Goal: Task Accomplishment & Management: Manage account settings

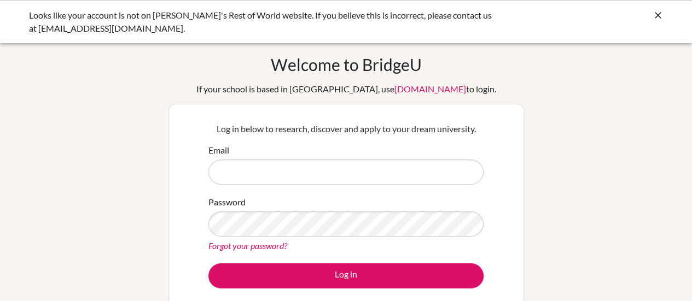
click at [654, 11] on icon at bounding box center [657, 15] width 11 height 11
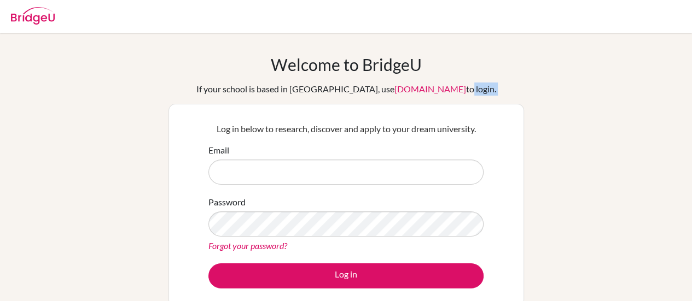
drag, startPoint x: 206, startPoint y: 91, endPoint x: 453, endPoint y: 92, distance: 247.2
click at [442, 92] on div "Welcome to BridgeU If your school is based in China, use app.bridge-u.com.cn to…" at bounding box center [345, 206] width 355 height 303
click at [462, 92] on div "If your school is based in China, use app.bridge-u.com.cn to login." at bounding box center [346, 89] width 300 height 13
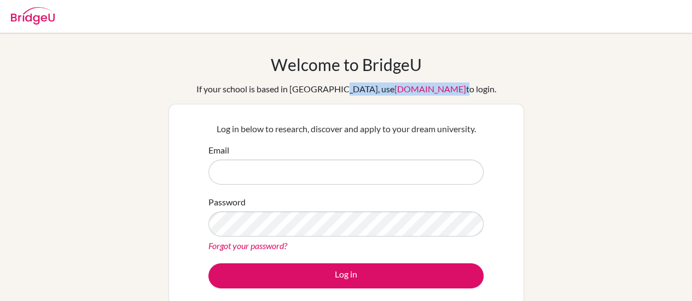
drag, startPoint x: 437, startPoint y: 91, endPoint x: 346, endPoint y: 110, distance: 93.2
click at [357, 90] on div "If your school is based in China, use app.bridge-u.com.cn to login." at bounding box center [346, 89] width 300 height 13
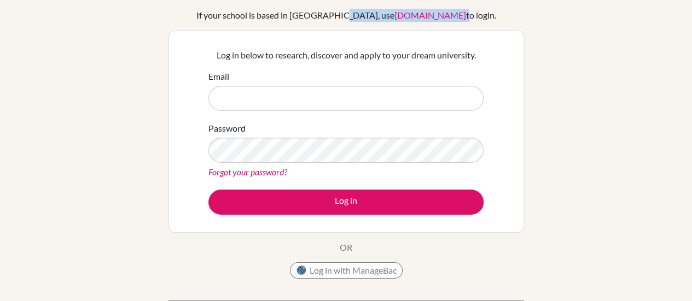
scroll to position [55, 0]
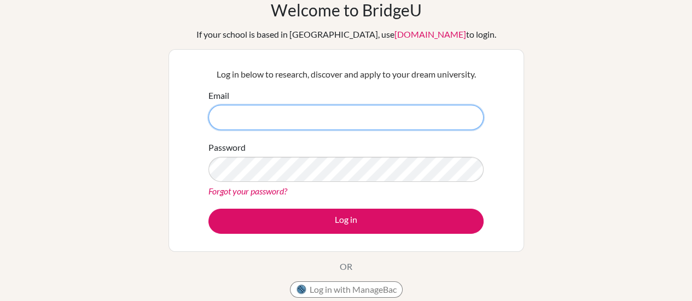
click at [315, 120] on input "Email" at bounding box center [345, 117] width 275 height 25
type input "jefferson.catacutan@nis.com.ph"
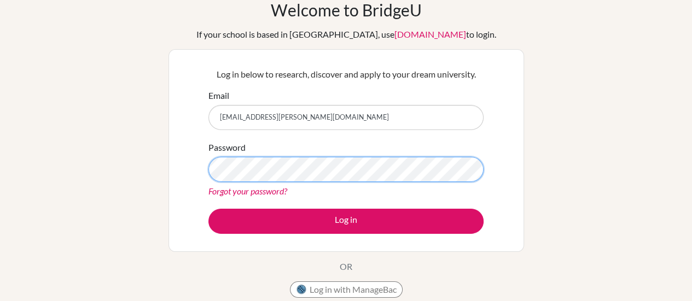
click at [208, 209] on button "Log in" at bounding box center [345, 221] width 275 height 25
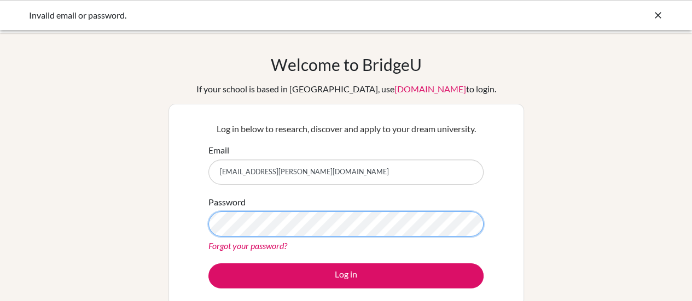
click at [208, 264] on button "Log in" at bounding box center [345, 276] width 275 height 25
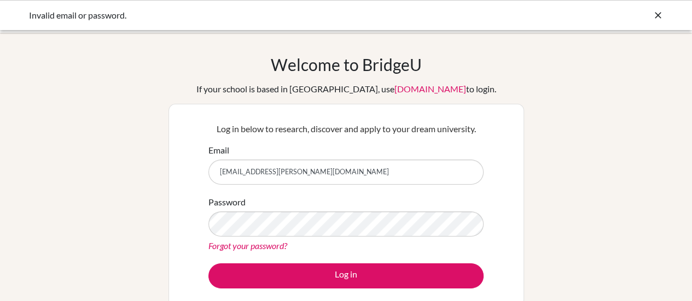
click at [241, 249] on link "Forgot your password?" at bounding box center [247, 246] width 79 height 10
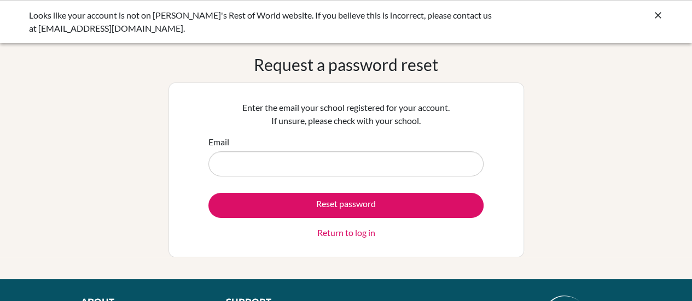
click at [260, 159] on input "Email" at bounding box center [345, 163] width 275 height 25
type input "[EMAIL_ADDRESS][PERSON_NAME][DOMAIN_NAME]"
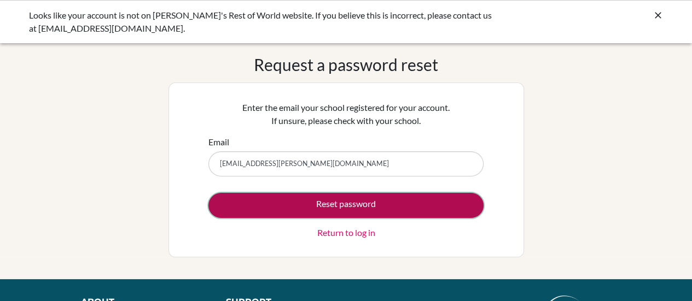
click at [261, 207] on button "Reset password" at bounding box center [345, 205] width 275 height 25
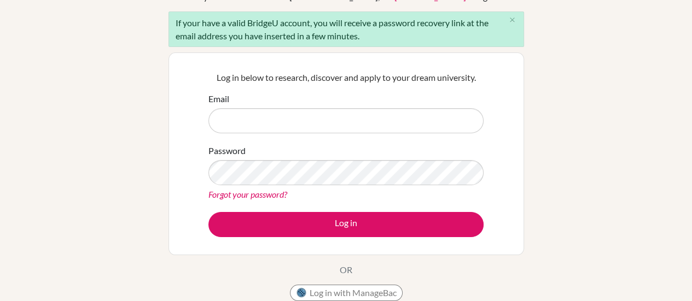
scroll to position [109, 0]
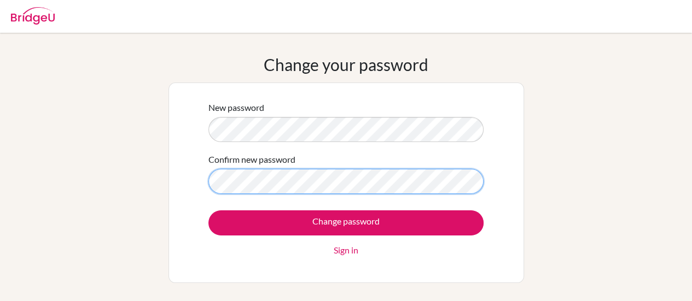
click at [208, 211] on input "Change password" at bounding box center [345, 223] width 275 height 25
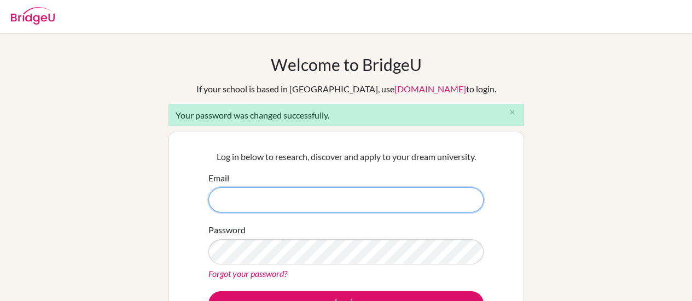
click at [312, 201] on input "Email" at bounding box center [345, 200] width 275 height 25
type input "jefferson.catacutan@nis.com.ph"
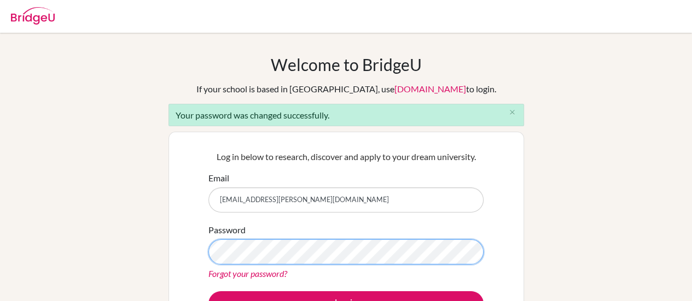
click at [208, 291] on button "Log in" at bounding box center [345, 303] width 275 height 25
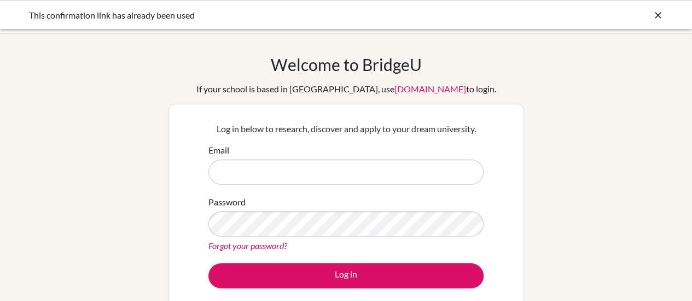
click at [283, 179] on input "Email" at bounding box center [345, 172] width 275 height 25
type input "[EMAIL_ADDRESS][PERSON_NAME][DOMAIN_NAME]"
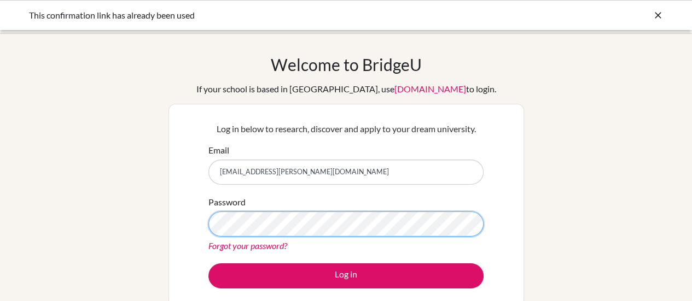
click at [208, 264] on button "Log in" at bounding box center [345, 276] width 275 height 25
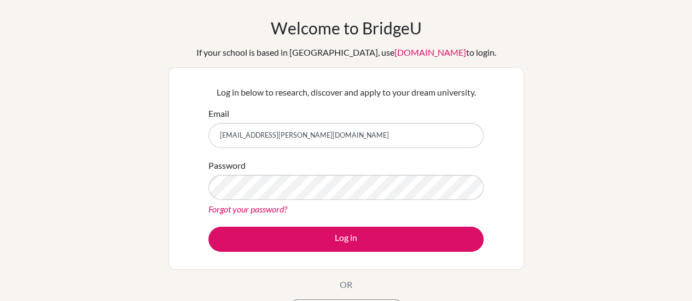
scroll to position [55, 0]
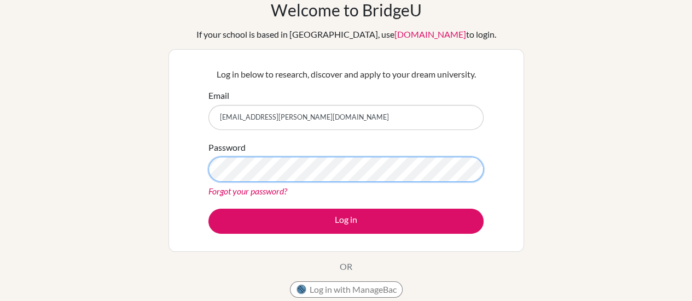
click at [207, 172] on div "Log in below to research, discover and apply to your dream university. Email je…" at bounding box center [346, 151] width 289 height 180
click at [211, 180] on div "Password Forgot your password?" at bounding box center [345, 169] width 275 height 57
click at [208, 209] on button "Log in" at bounding box center [345, 221] width 275 height 25
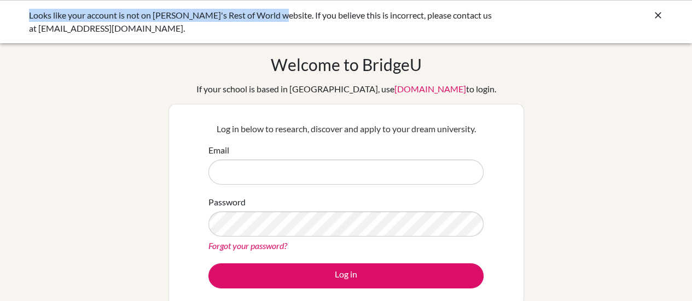
drag, startPoint x: 24, startPoint y: 15, endPoint x: 276, endPoint y: 16, distance: 251.5
click at [276, 16] on div "Looks like your account is not on [PERSON_NAME]'s Rest of World website. If you…" at bounding box center [346, 21] width 692 height 43
